Goal: Information Seeking & Learning: Learn about a topic

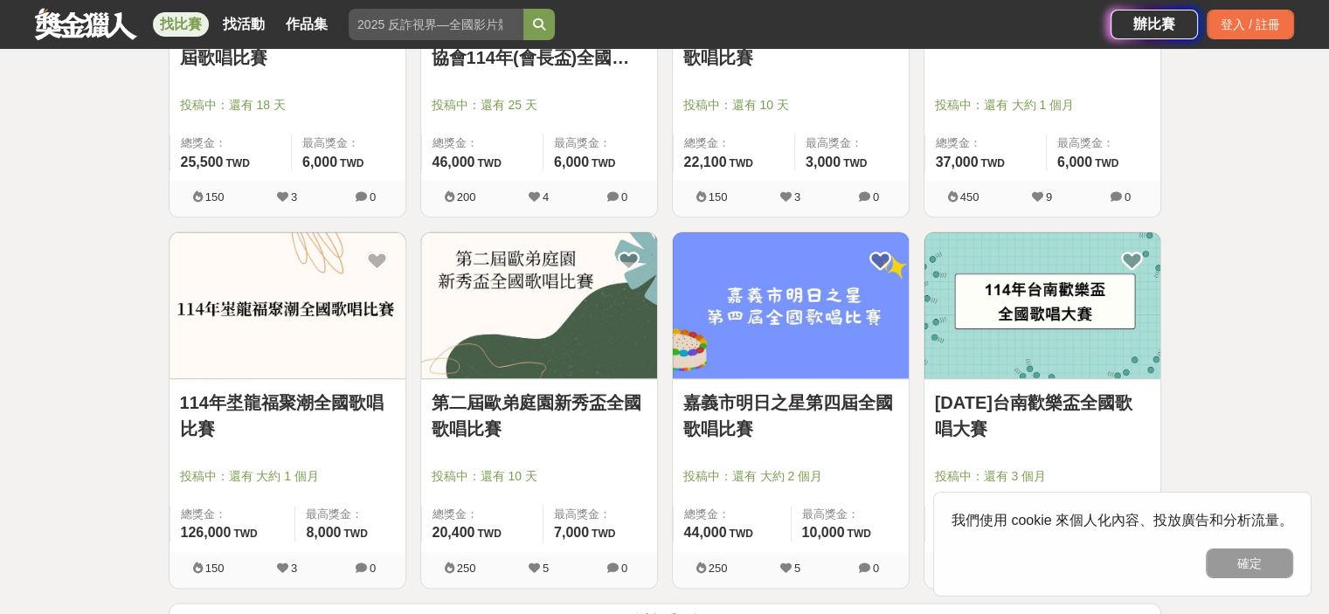
scroll to position [2010, 0]
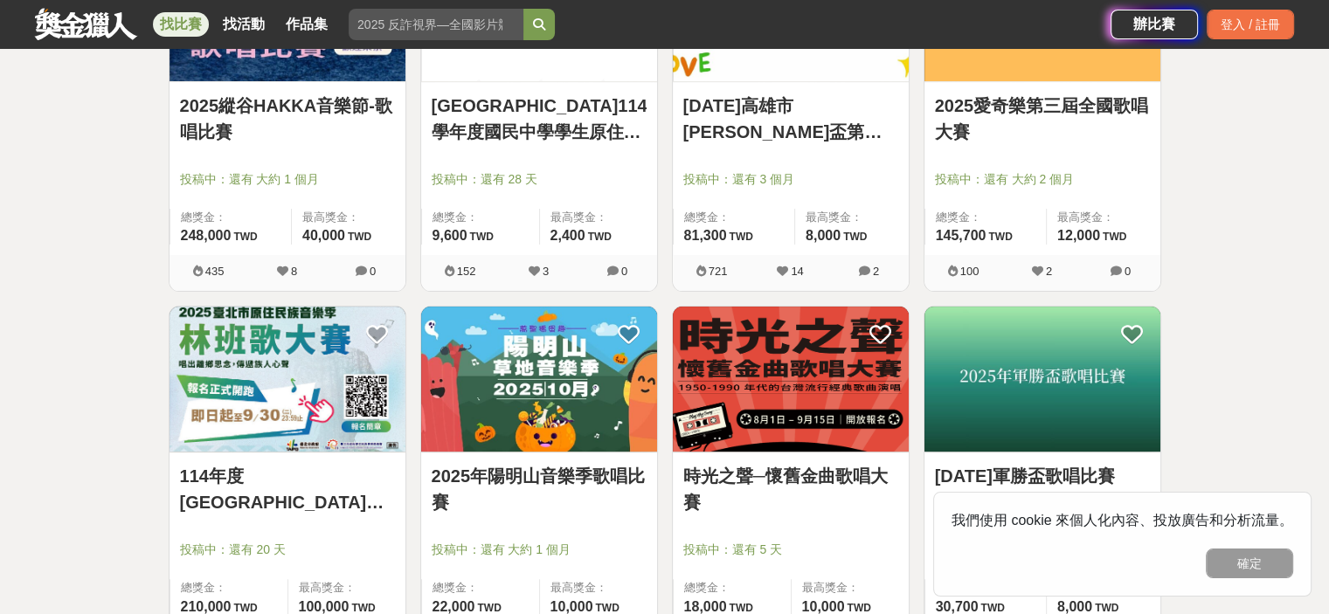
scroll to position [262, 0]
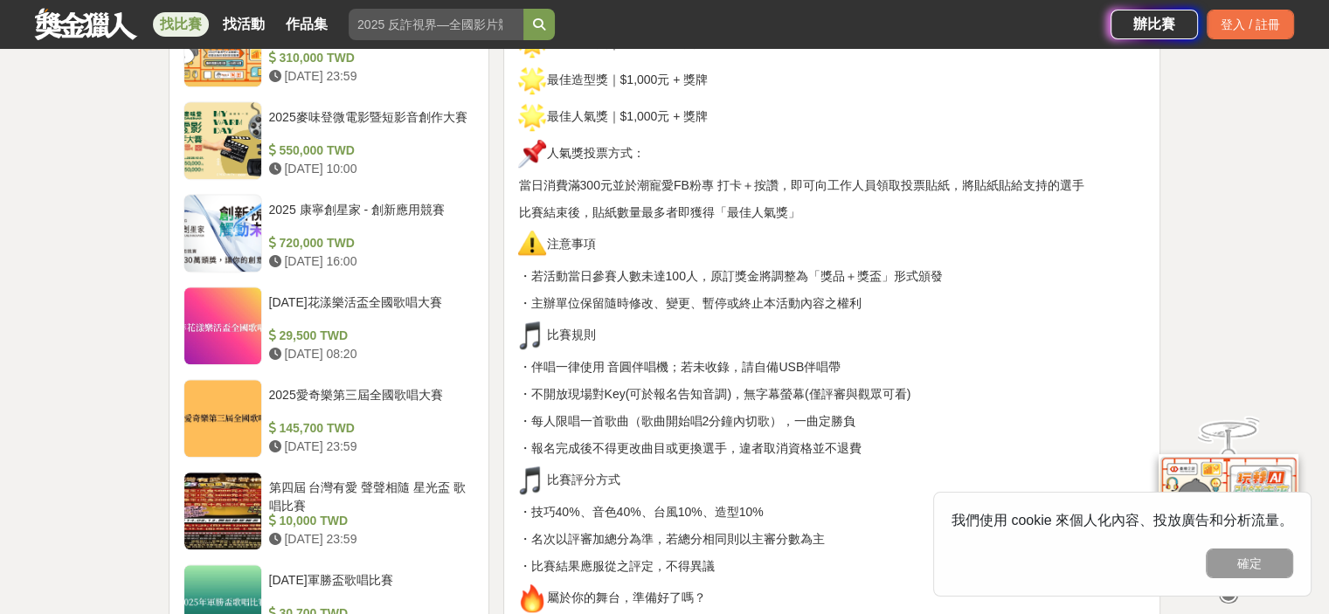
scroll to position [1485, 0]
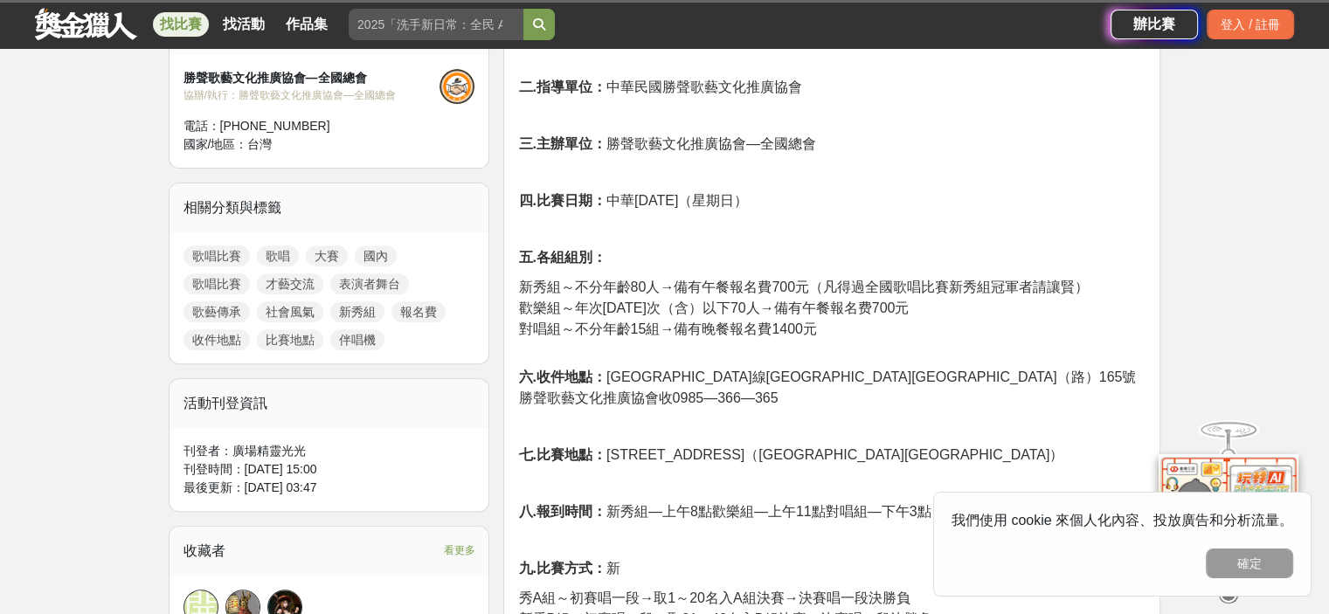
scroll to position [699, 0]
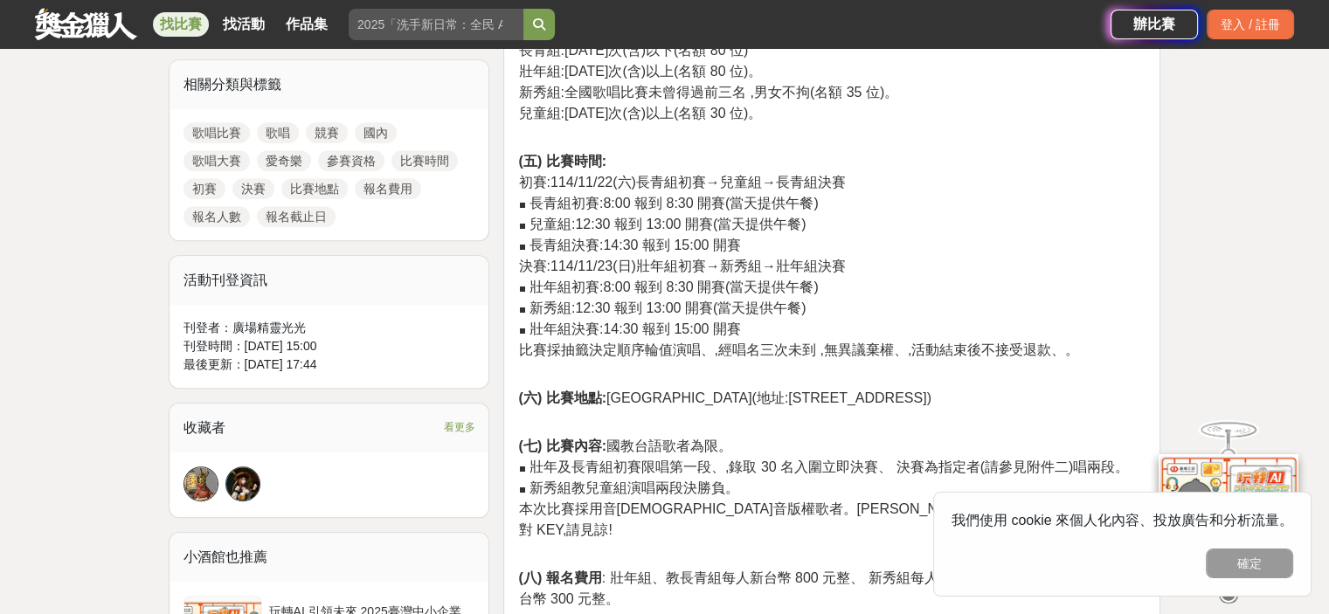
scroll to position [786, 0]
